Goal: Information Seeking & Learning: Learn about a topic

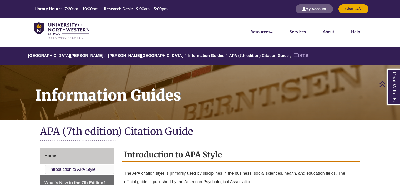
scroll to position [97, 0]
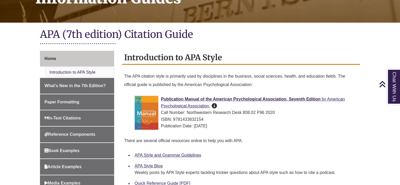
click at [170, 46] on div "APA (7th edition) Citation Guide" at bounding box center [200, 38] width 320 height 20
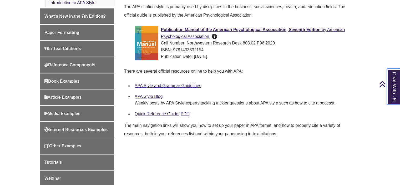
scroll to position [162, 0]
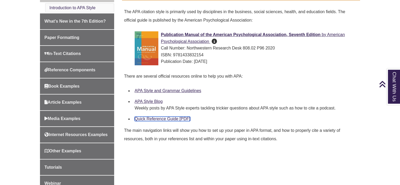
click at [176, 118] on link "Quick Reference Guide [PDF]" at bounding box center [163, 119] width 56 height 4
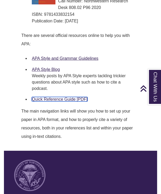
scroll to position [551, 0]
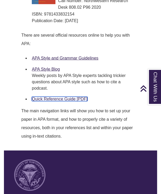
click at [62, 97] on link "Quick Reference Guide [PDF]" at bounding box center [60, 99] width 56 height 4
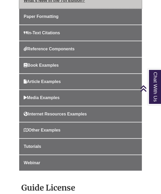
scroll to position [196, 0]
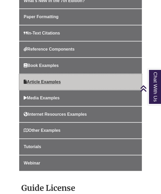
click at [53, 79] on span "Article Examples" at bounding box center [42, 81] width 37 height 4
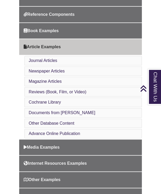
scroll to position [216, 0]
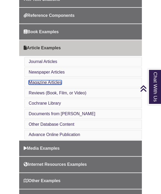
click at [52, 82] on link "Magazine Articles" at bounding box center [45, 82] width 33 height 4
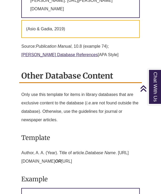
scroll to position [2483, 0]
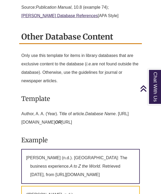
scroll to position [216, 0]
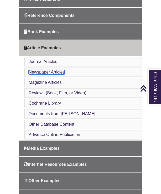
click at [57, 72] on link "Newspaper Articles" at bounding box center [47, 72] width 36 height 4
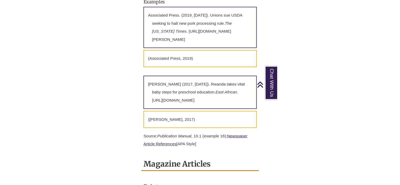
scroll to position [1233, 0]
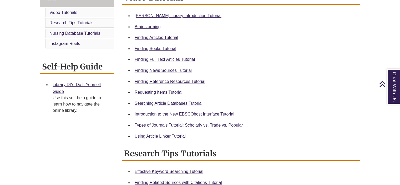
scroll to position [157, 0]
click at [163, 49] on link "Finding Books Tutorial" at bounding box center [156, 49] width 42 height 4
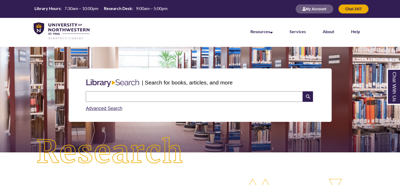
scroll to position [2, 2]
click at [158, 98] on input "text" at bounding box center [194, 96] width 217 height 11
type input "**********"
